Goal: Transaction & Acquisition: Obtain resource

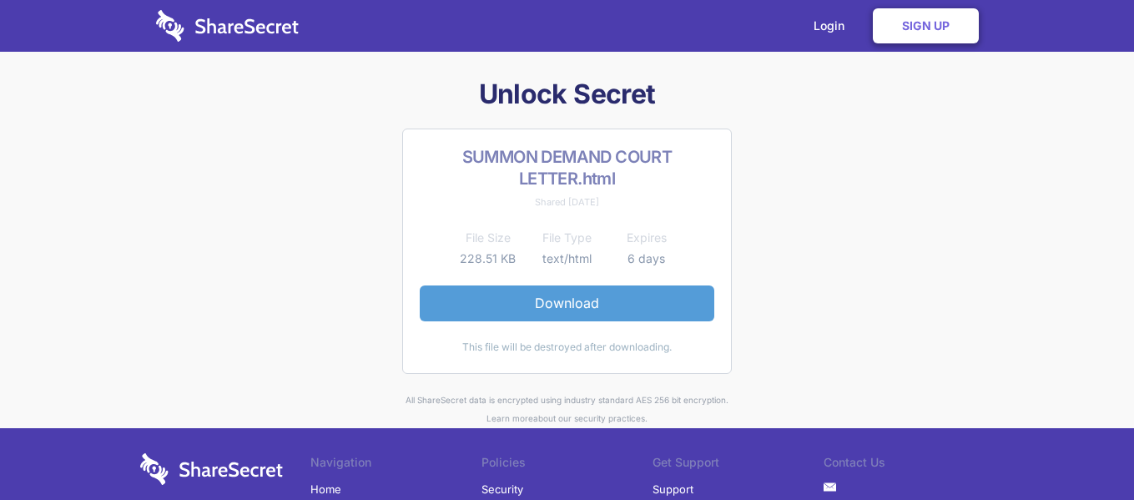
click at [589, 297] on link "Download" at bounding box center [567, 302] width 295 height 35
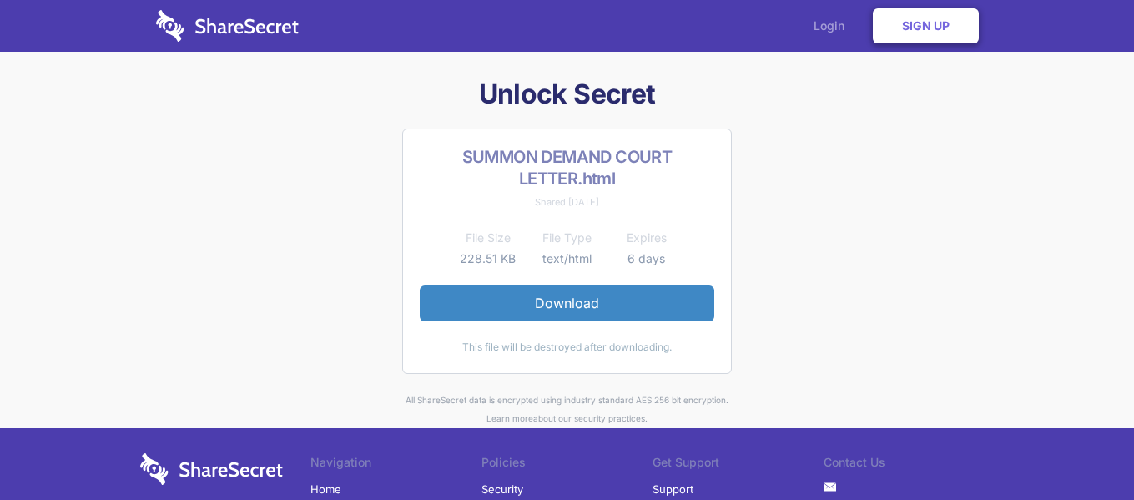
click at [831, 17] on link "Login" at bounding box center [833, 26] width 73 height 52
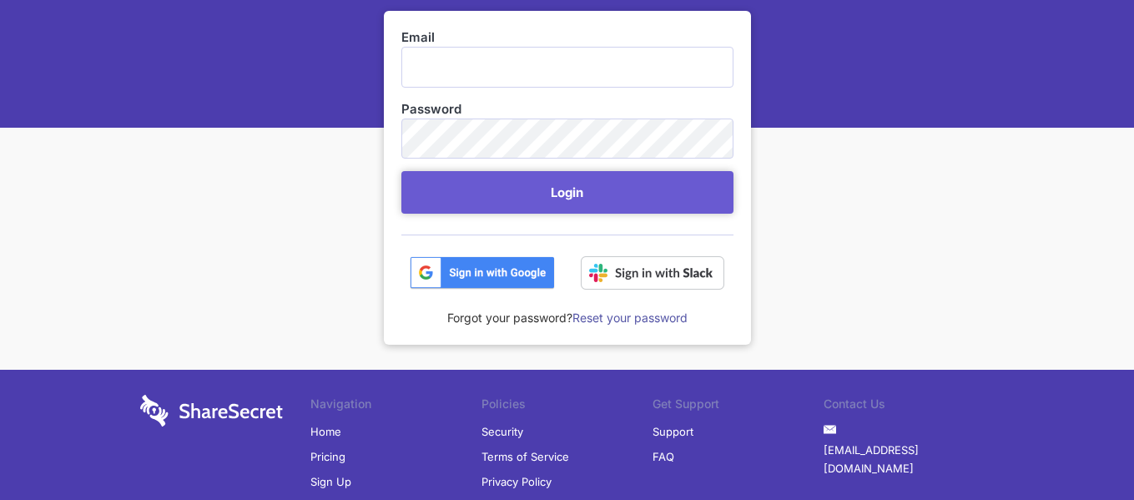
scroll to position [167, 0]
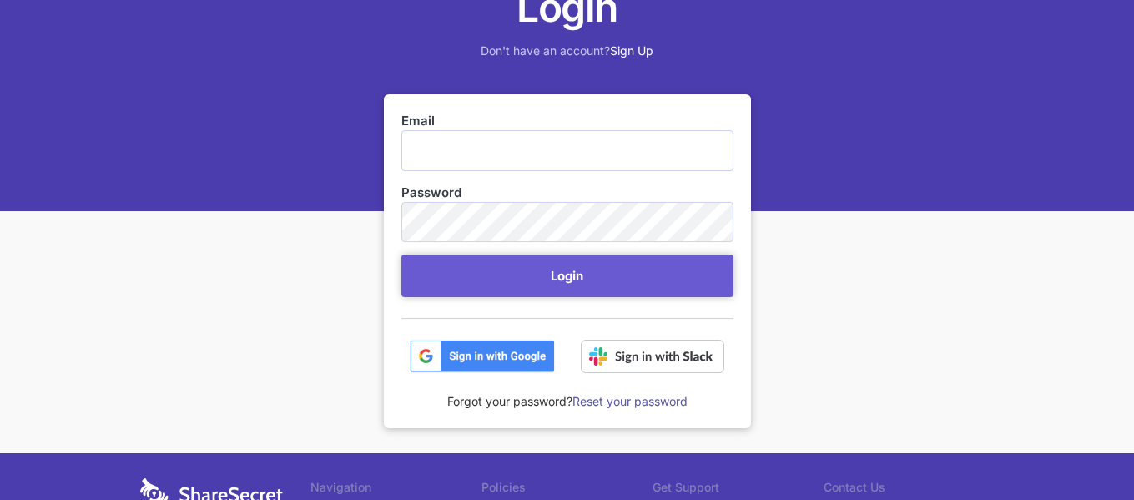
click at [492, 361] on img at bounding box center [482, 356] width 145 height 33
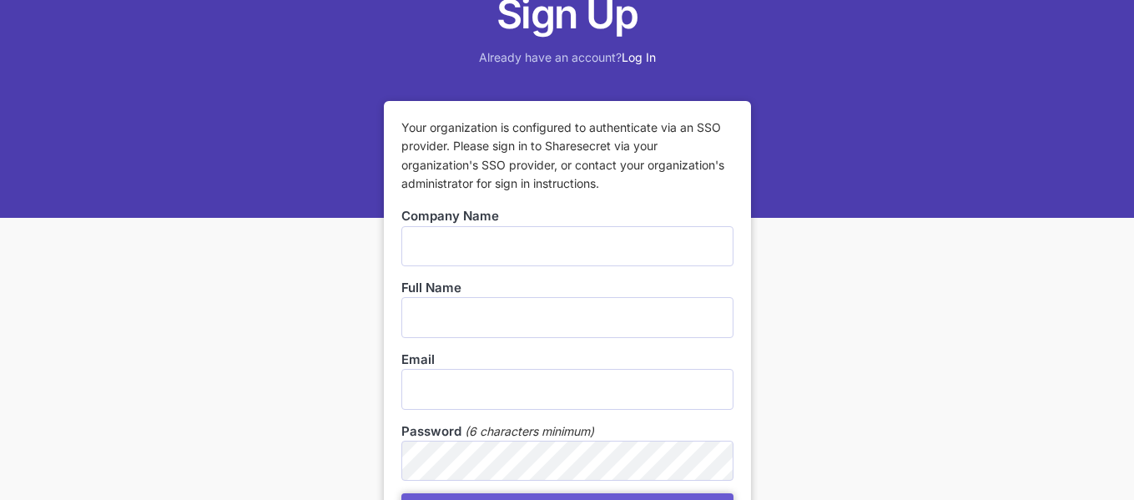
scroll to position [167, 0]
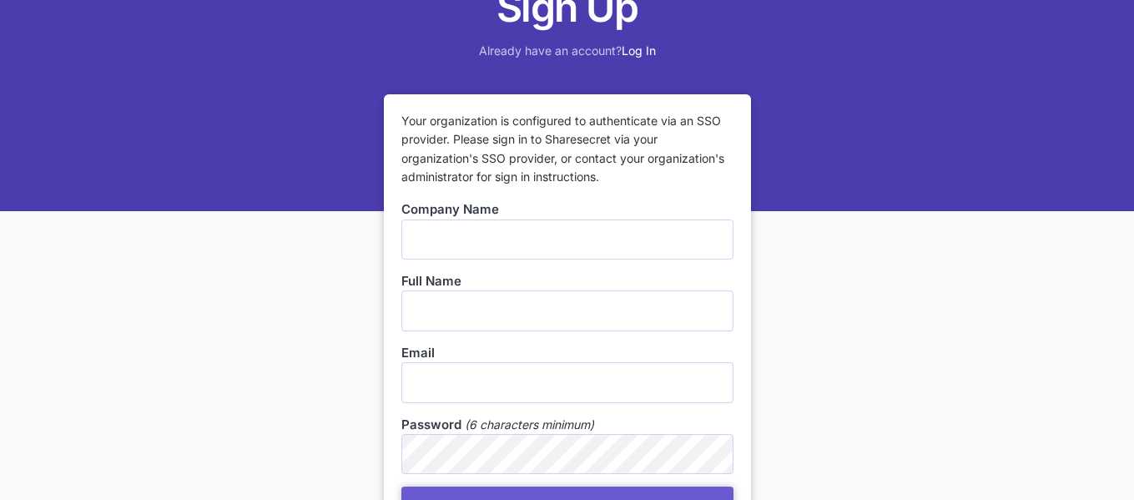
click at [467, 245] on input "text" at bounding box center [568, 240] width 332 height 40
type input "medex"
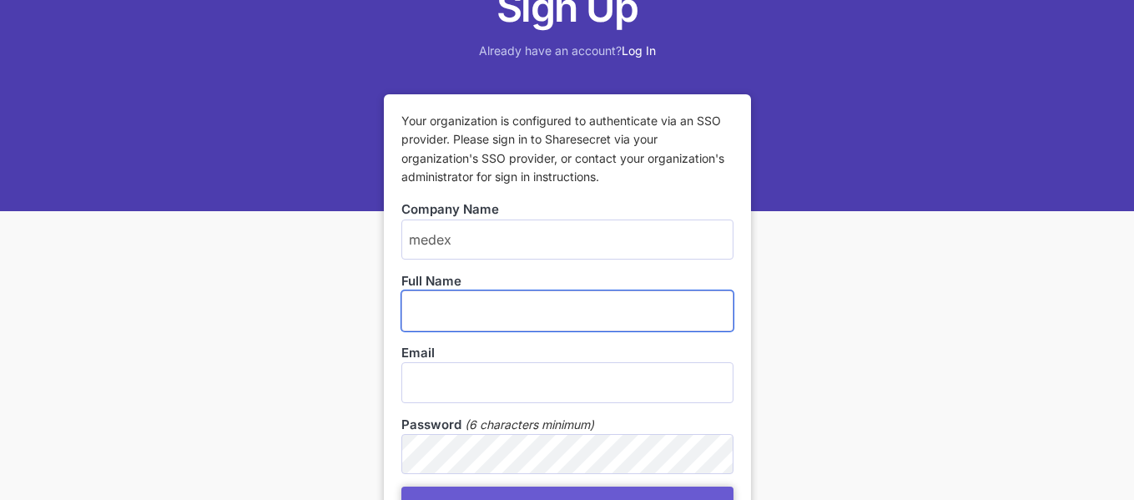
click at [460, 313] on input "text" at bounding box center [568, 310] width 332 height 40
type input "ashlea saunders"
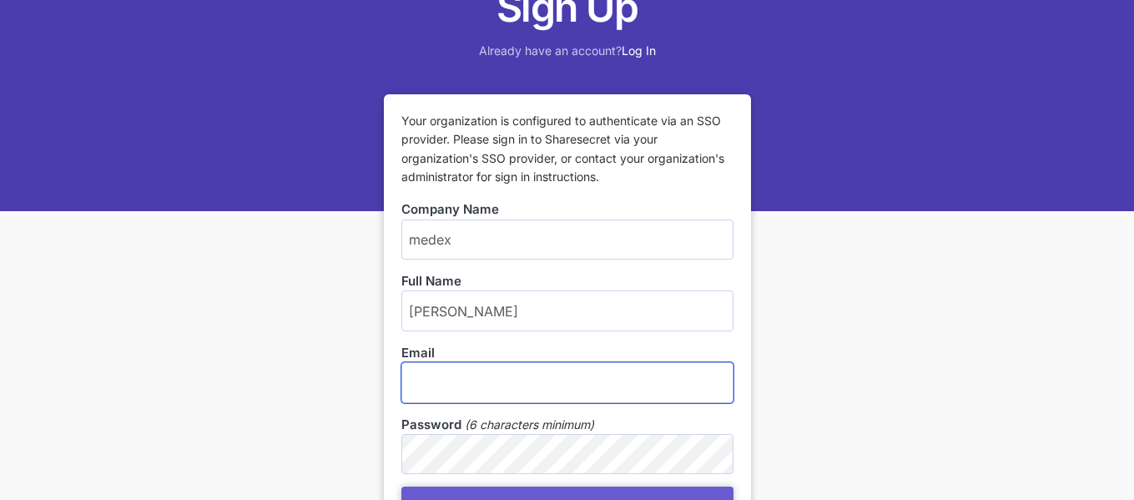
click at [503, 392] on input "email" at bounding box center [568, 382] width 332 height 40
type input "medex@isat.co.za"
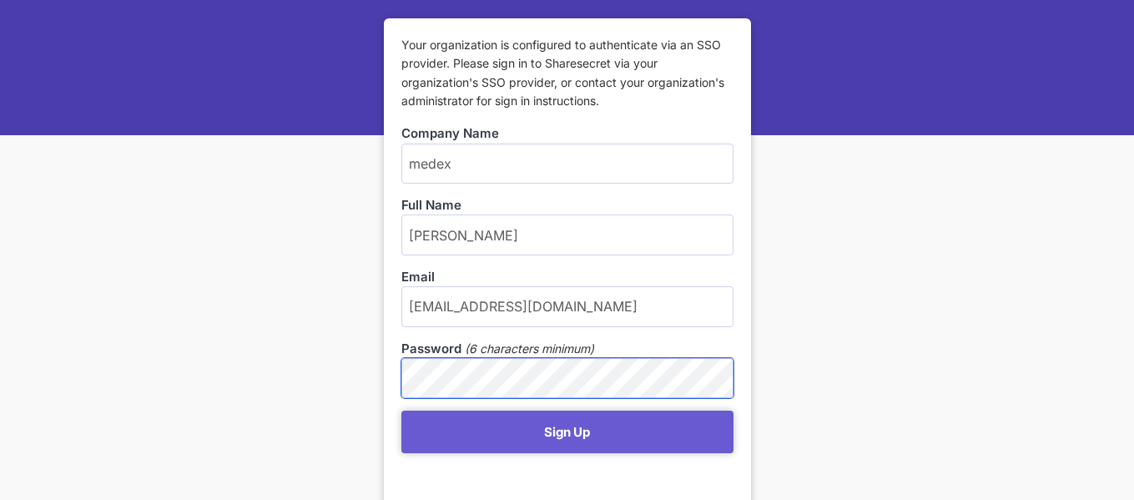
scroll to position [334, 0]
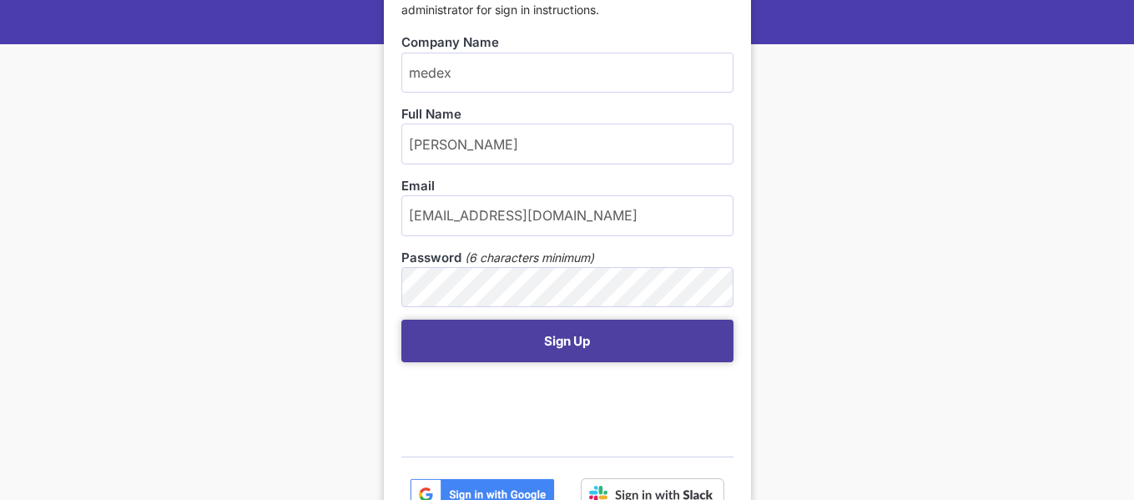
click at [563, 332] on button "Sign Up" at bounding box center [568, 341] width 332 height 43
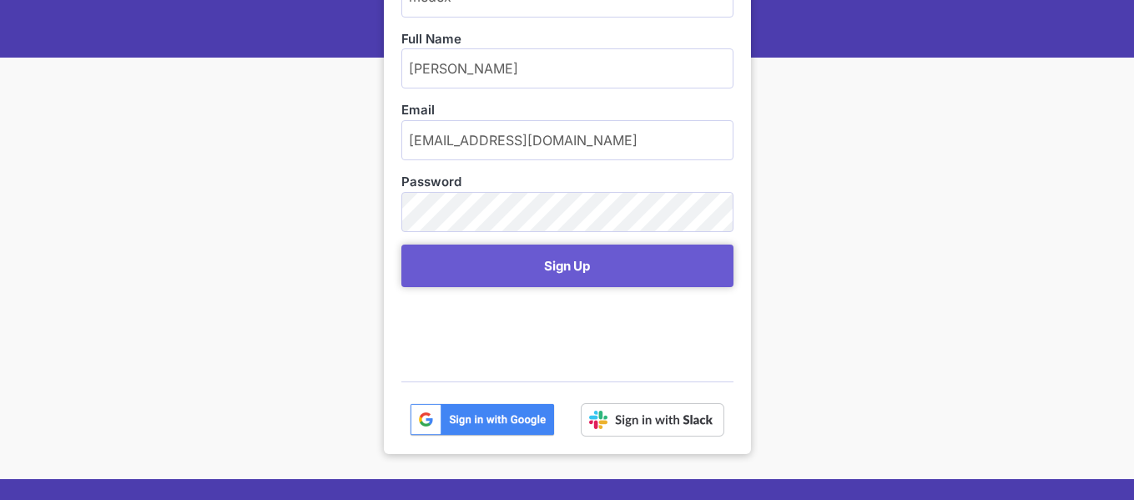
scroll to position [334, 0]
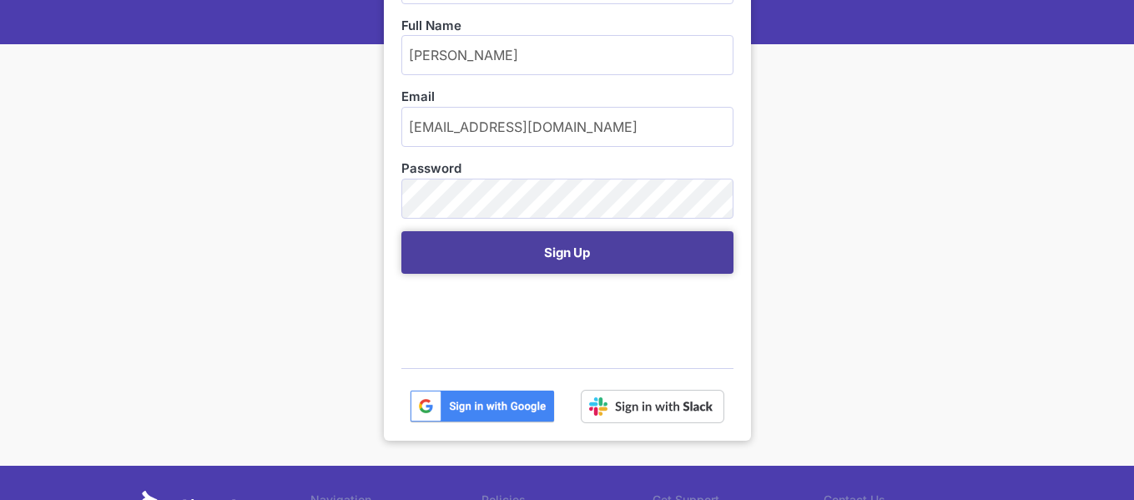
click at [553, 249] on button "Sign Up" at bounding box center [568, 252] width 332 height 43
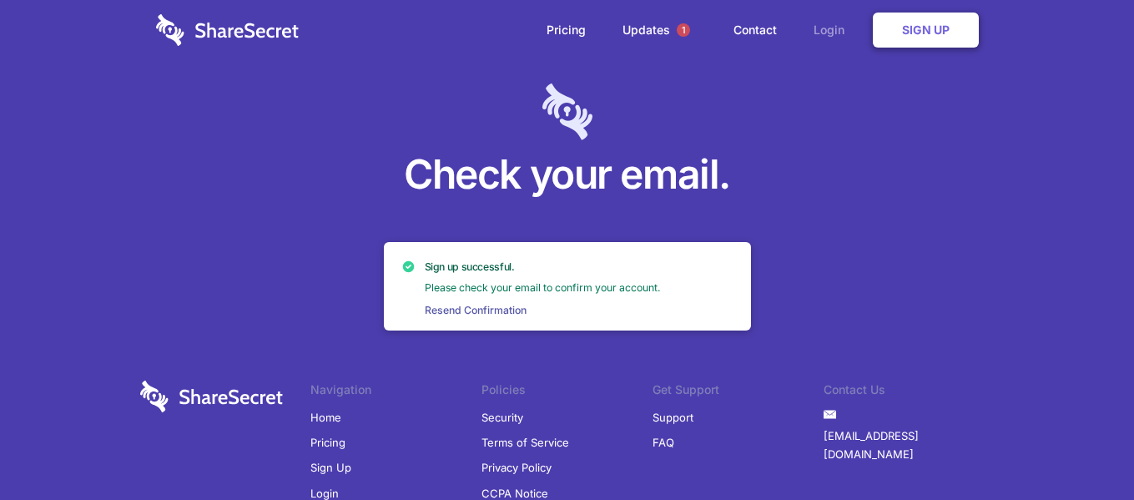
click at [817, 27] on link "Login" at bounding box center [833, 30] width 73 height 52
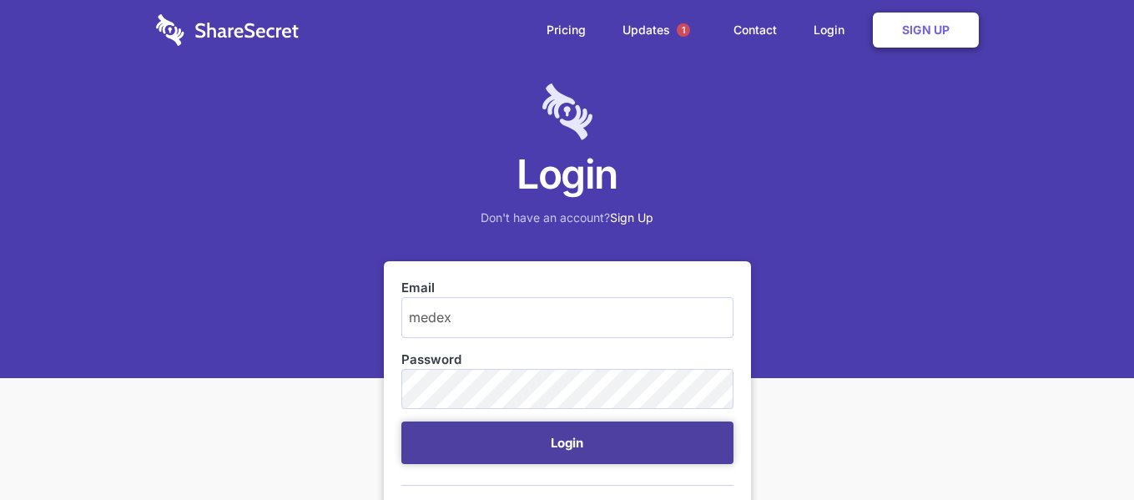
click at [543, 443] on button "Login" at bounding box center [568, 443] width 332 height 43
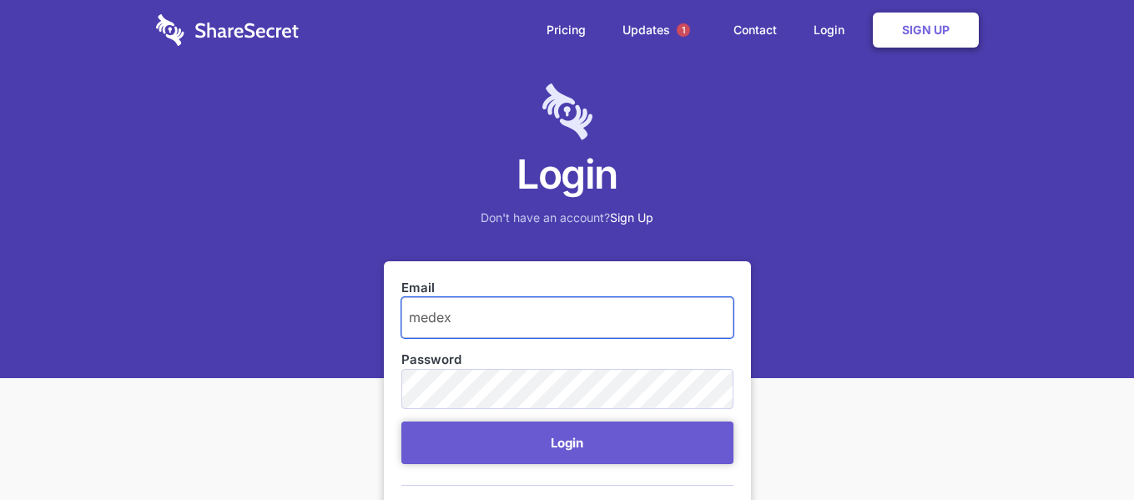
click at [513, 317] on input "medex" at bounding box center [568, 317] width 332 height 40
type input "[EMAIL_ADDRESS][DOMAIN_NAME]"
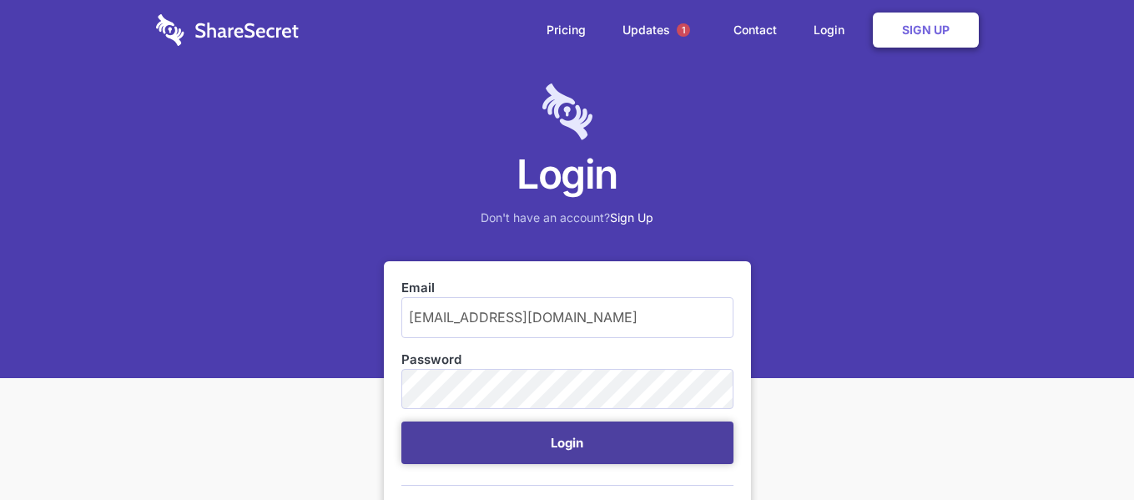
click at [568, 447] on button "Login" at bounding box center [568, 443] width 332 height 43
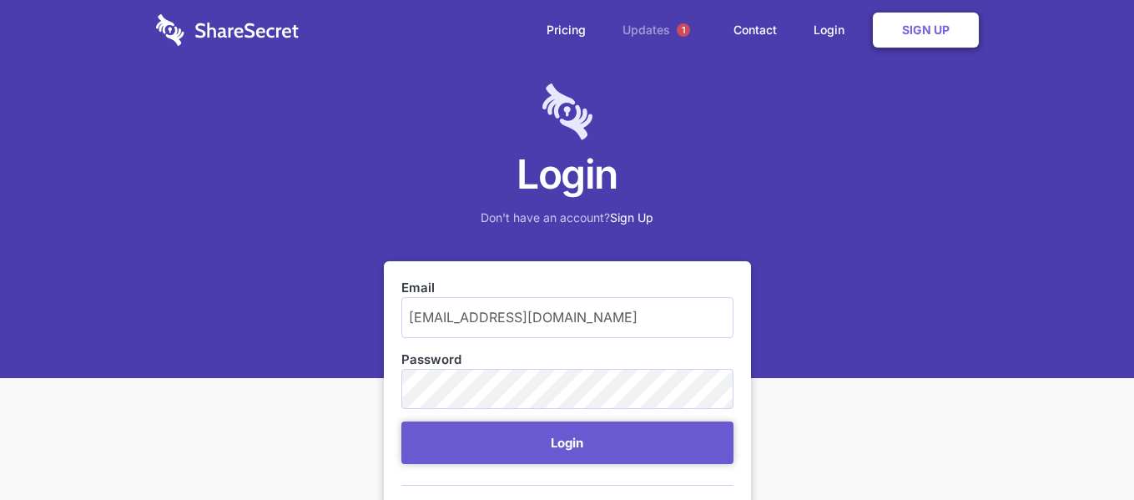
click at [670, 24] on span "1" at bounding box center [683, 30] width 27 height 27
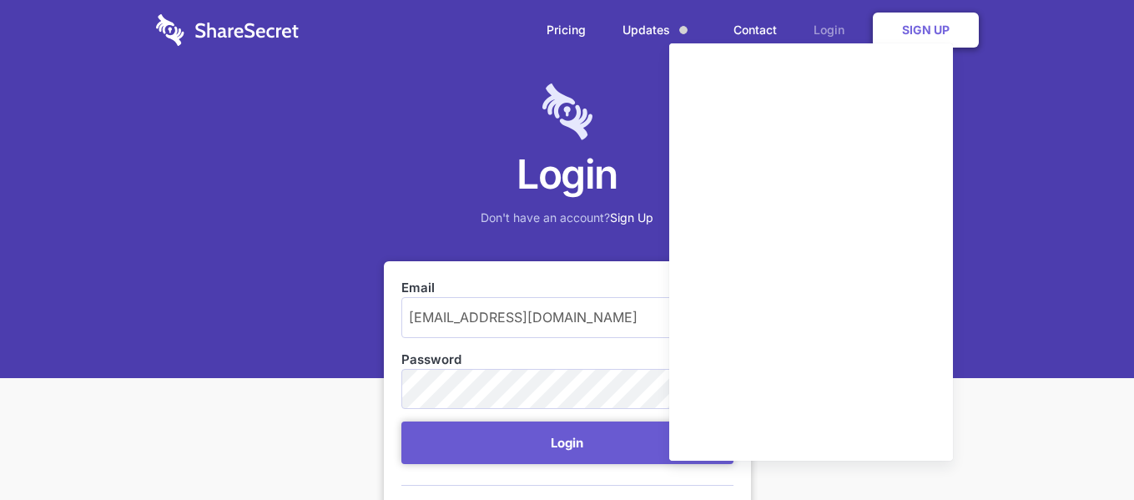
click at [826, 28] on link "Login" at bounding box center [833, 30] width 73 height 52
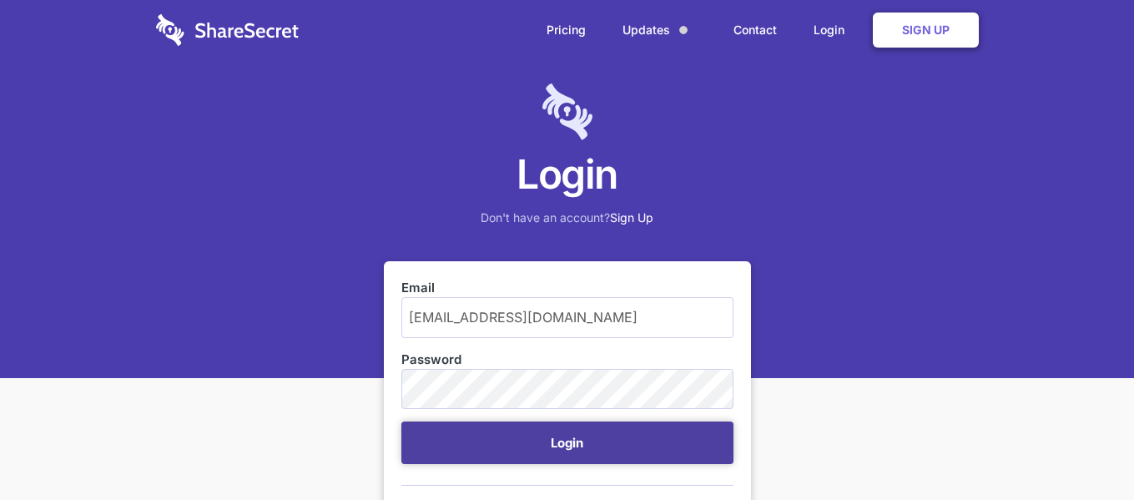
click at [594, 450] on button "Login" at bounding box center [568, 443] width 332 height 43
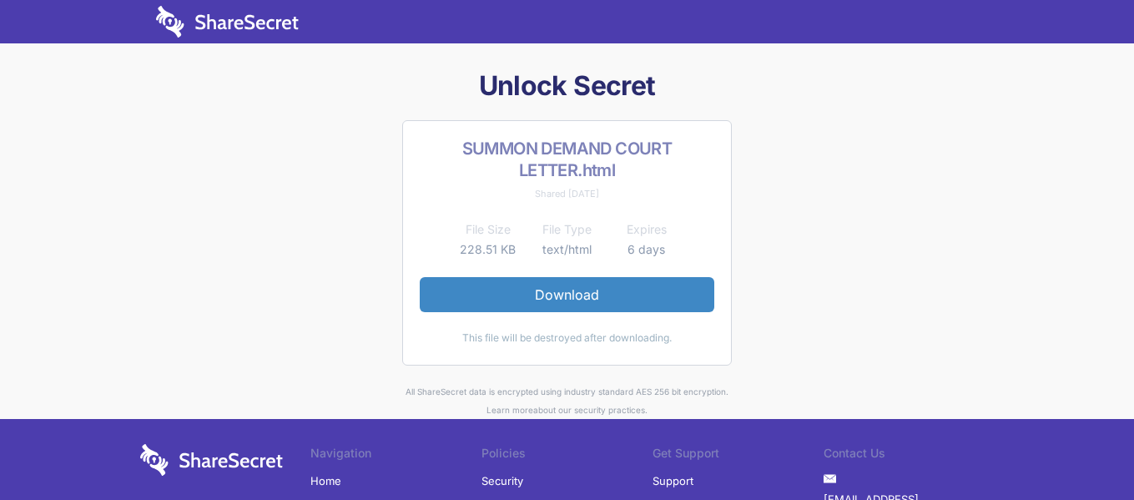
click at [574, 286] on link "Download" at bounding box center [567, 294] width 295 height 35
